Goal: Find contact information: Find contact information

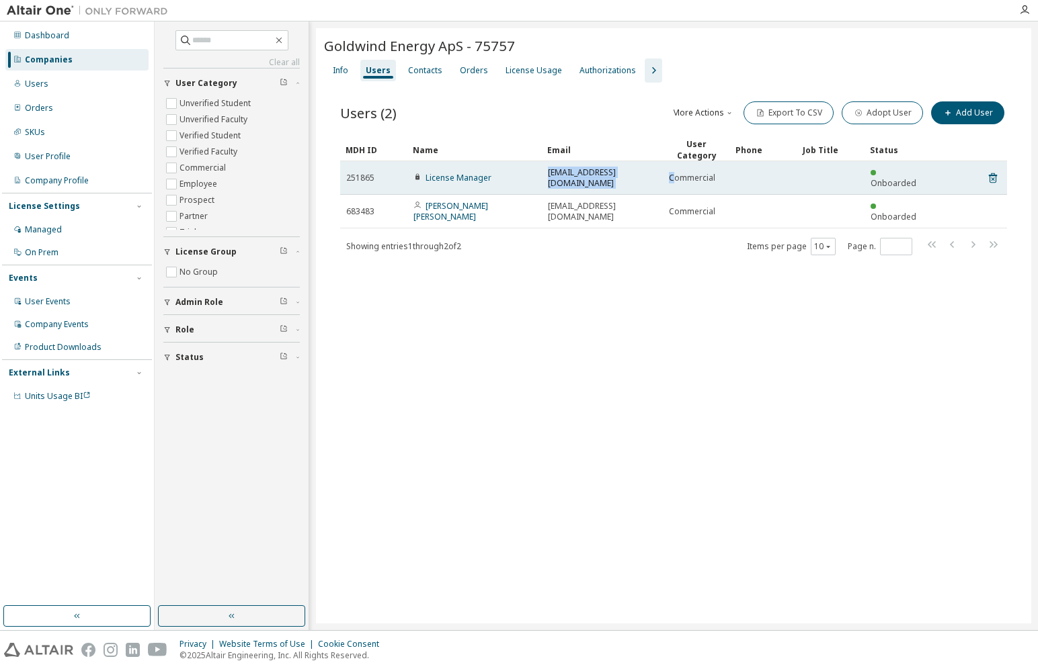
drag, startPoint x: 548, startPoint y: 172, endPoint x: 676, endPoint y: 179, distance: 127.9
click at [676, 179] on tr "251865 License Manager [EMAIL_ADDRESS][DOMAIN_NAME] Commercial Onboarded" at bounding box center [673, 178] width 667 height 34
click at [648, 175] on span "[EMAIL_ADDRESS][DOMAIN_NAME]" at bounding box center [602, 178] width 109 height 22
drag, startPoint x: 653, startPoint y: 173, endPoint x: 547, endPoint y: 175, distance: 106.2
click at [547, 175] on td "[EMAIL_ADDRESS][DOMAIN_NAME]" at bounding box center [602, 178] width 121 height 34
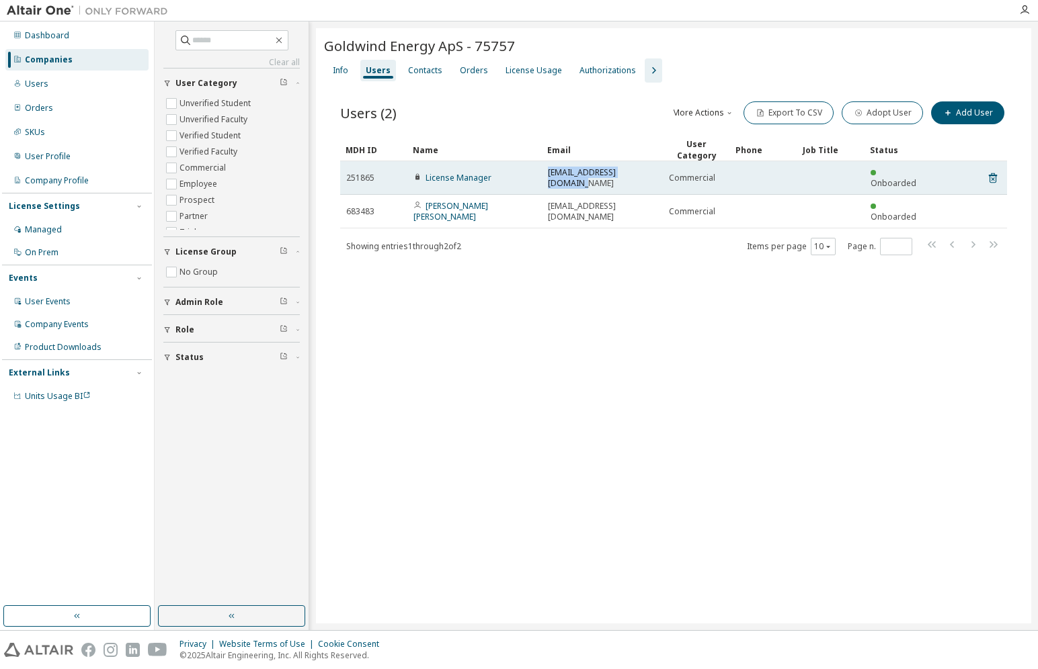
copy span "[EMAIL_ADDRESS][DOMAIN_NAME]"
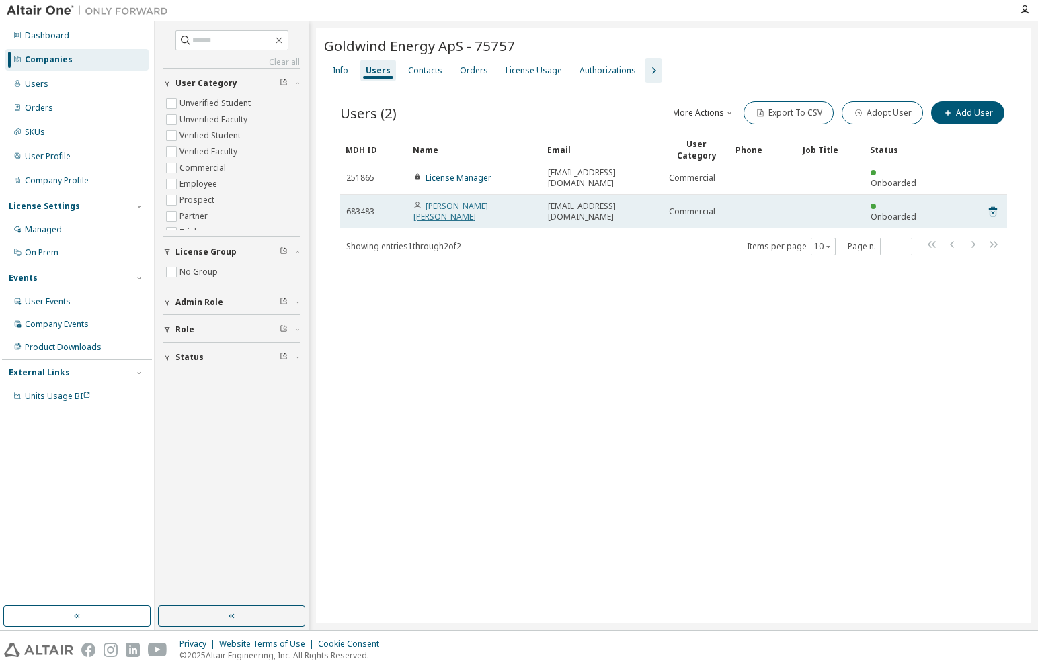
click at [442, 200] on link "[PERSON_NAME] [PERSON_NAME]" at bounding box center [450, 211] width 75 height 22
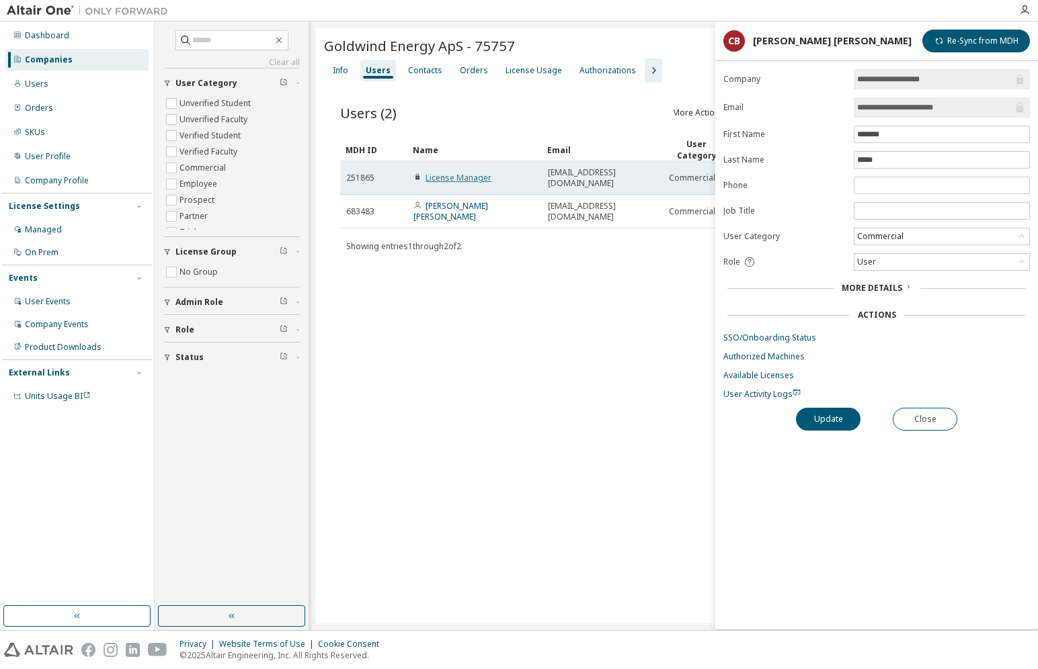
click at [452, 175] on link "License Manager" at bounding box center [458, 177] width 66 height 11
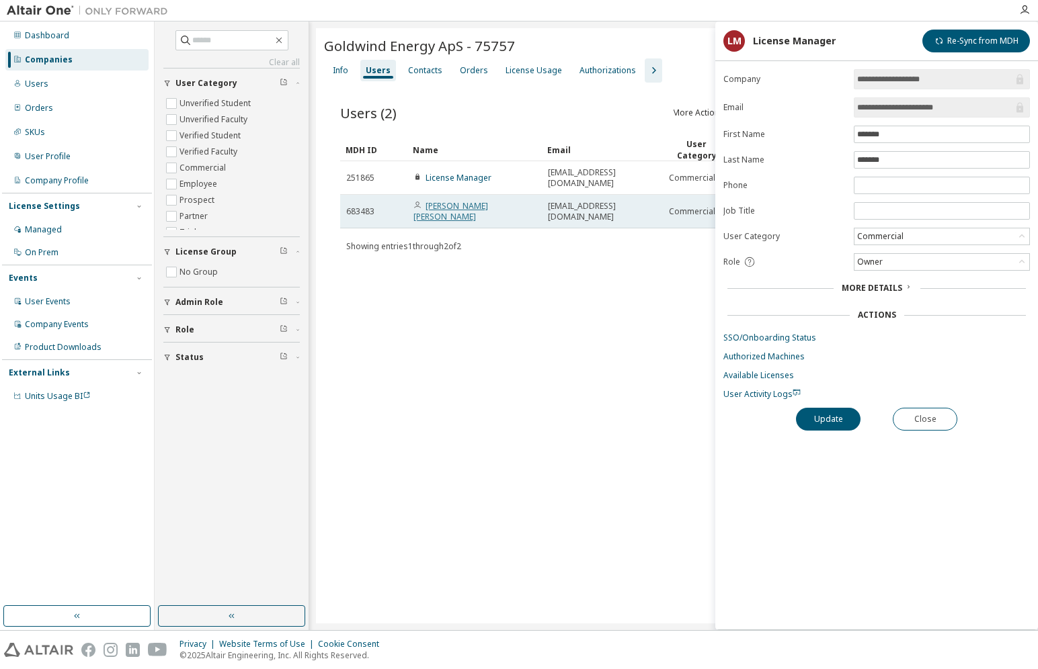
click at [454, 200] on link "[PERSON_NAME] [PERSON_NAME]" at bounding box center [450, 211] width 75 height 22
